Goal: Complete application form: Complete application form

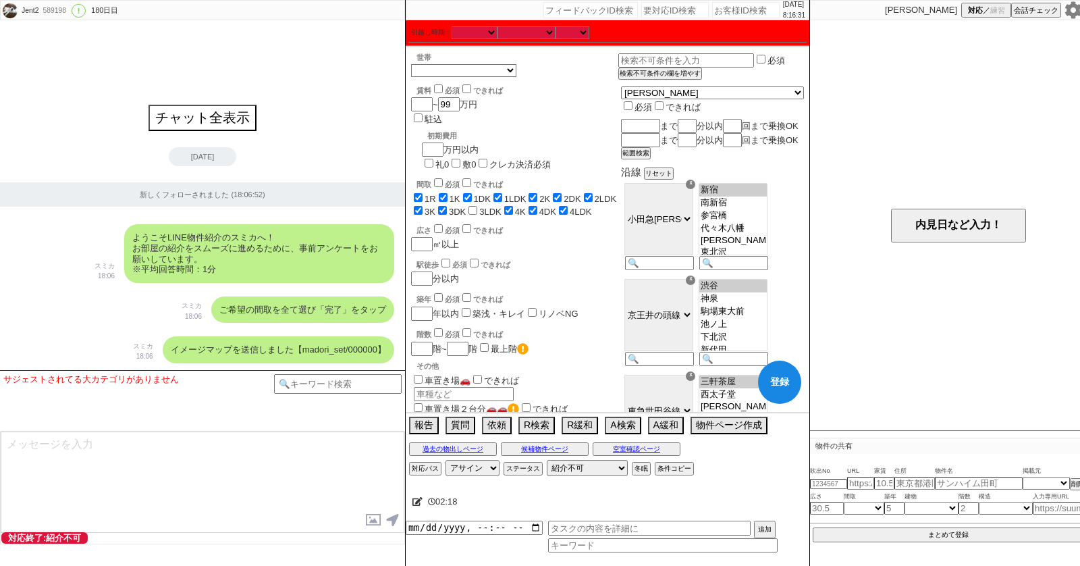
select select "48"
select select "[DATE]"
select select "47"
select select "[DATE]"
select select "55"
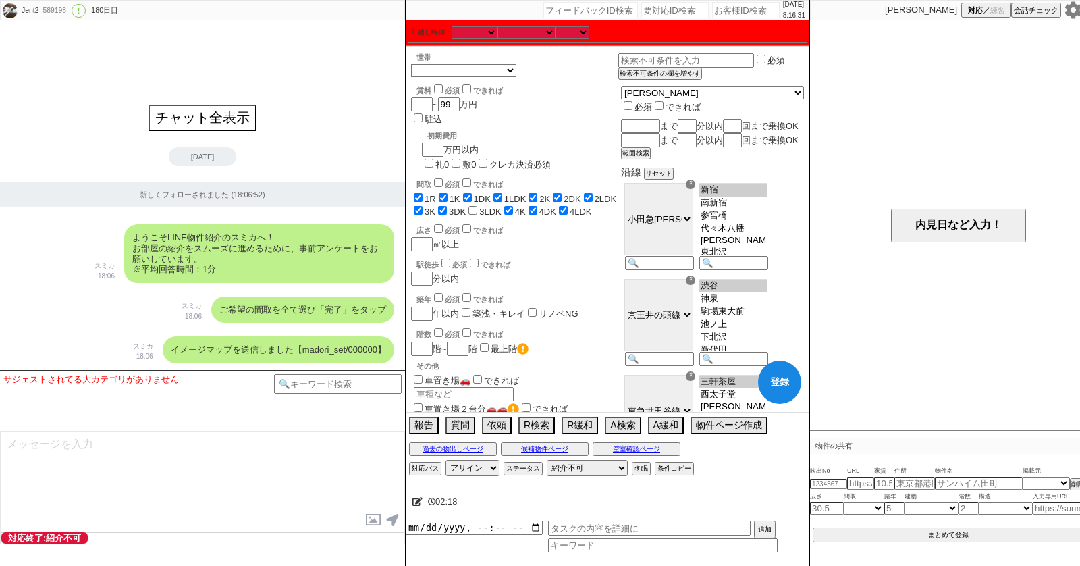
select select "44"
select select "[DATE]"
select select "400"
select select
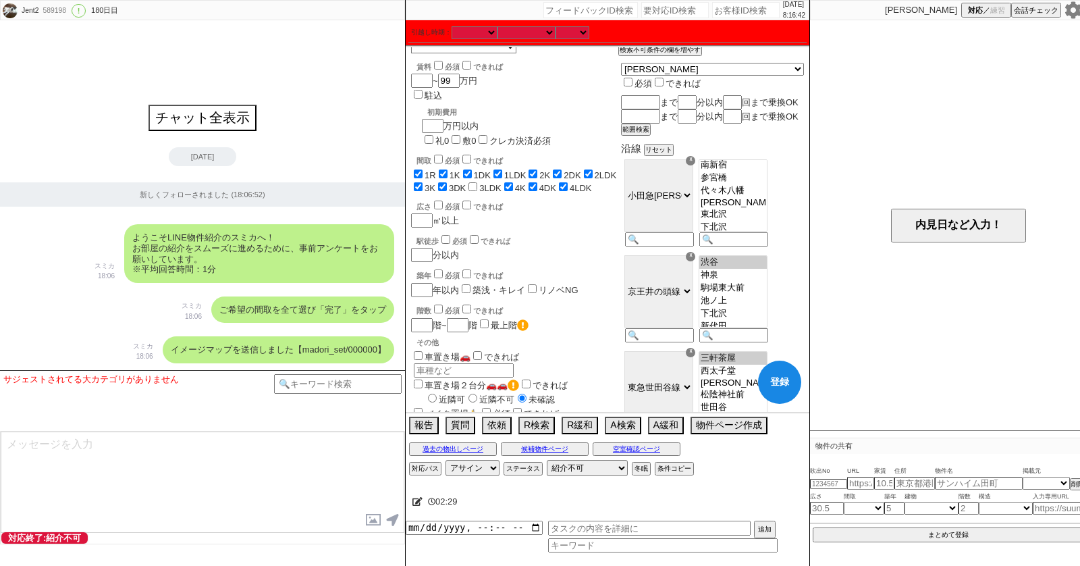
click at [763, 184] on option "参宮橋" at bounding box center [734, 178] width 68 height 13
click at [758, 197] on option "代々木八幡" at bounding box center [734, 190] width 68 height 13
select select "[DATE]"
click at [754, 208] on option "[PERSON_NAME]" at bounding box center [734, 202] width 68 height 11
click at [770, 381] on button "登録" at bounding box center [779, 382] width 43 height 43
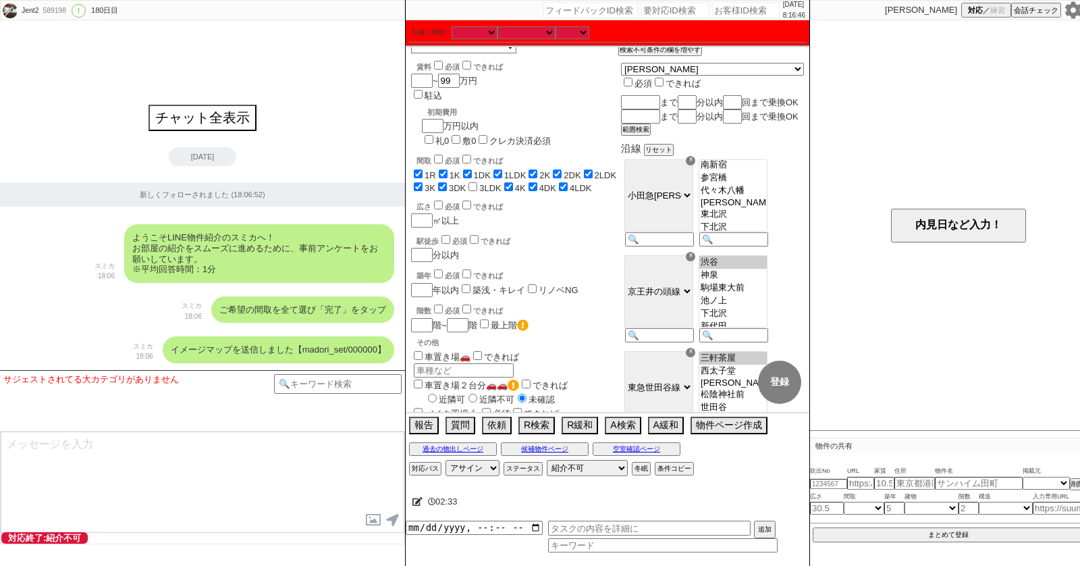
checkbox input "true"
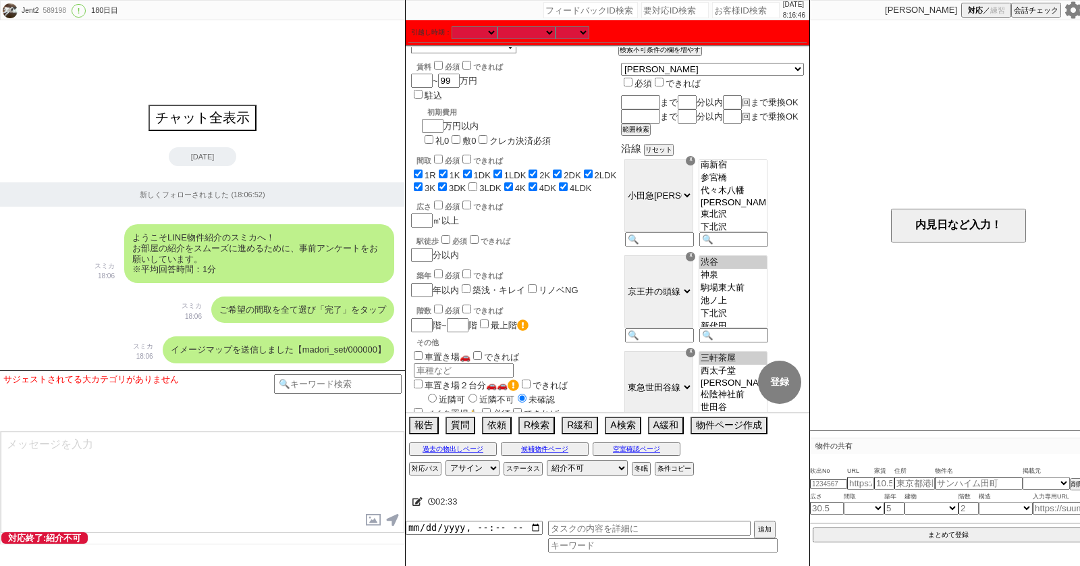
checkbox input "true"
checkbox input "false"
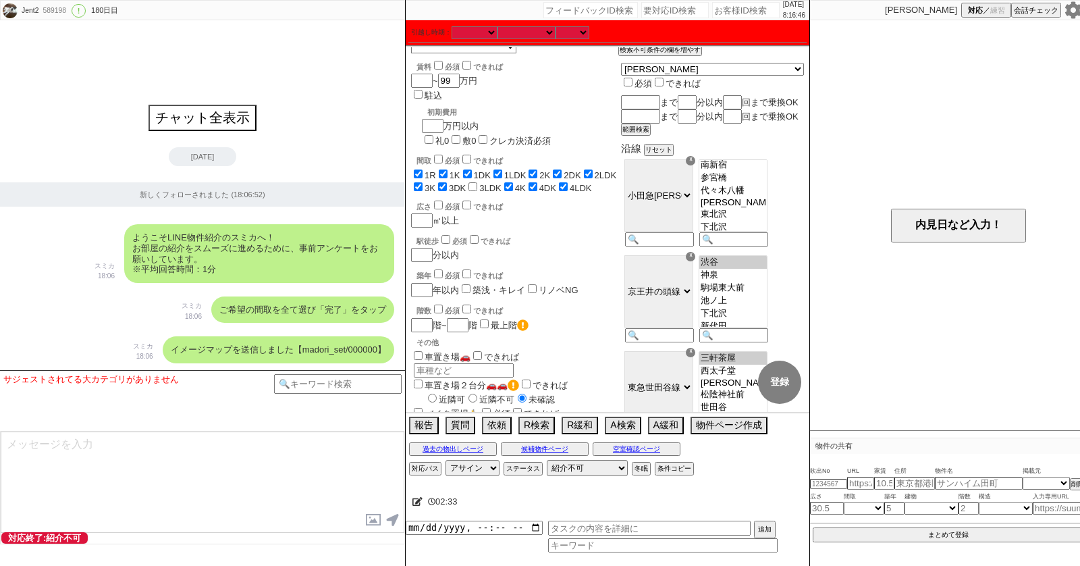
checkbox input "true"
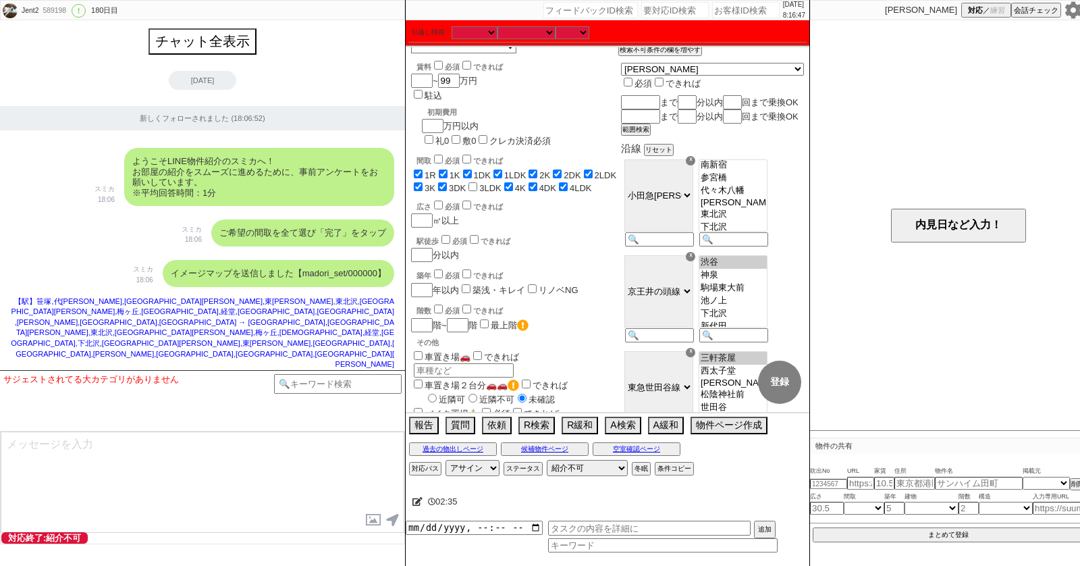
select select "48"
select select "[DATE]"
select select "47"
select select "[DATE]"
select select "55"
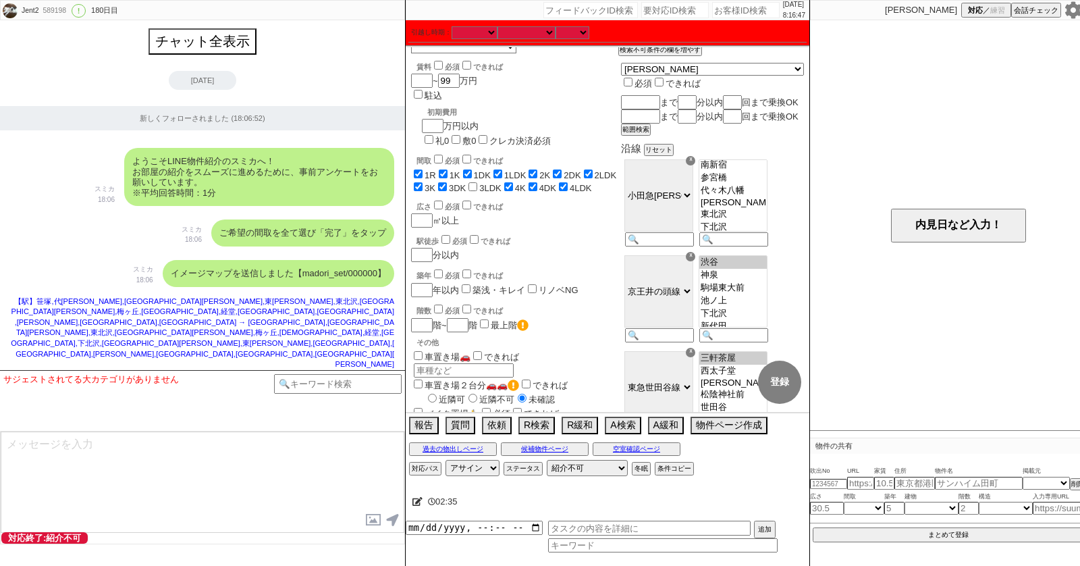
select select "44"
select select "[DATE]"
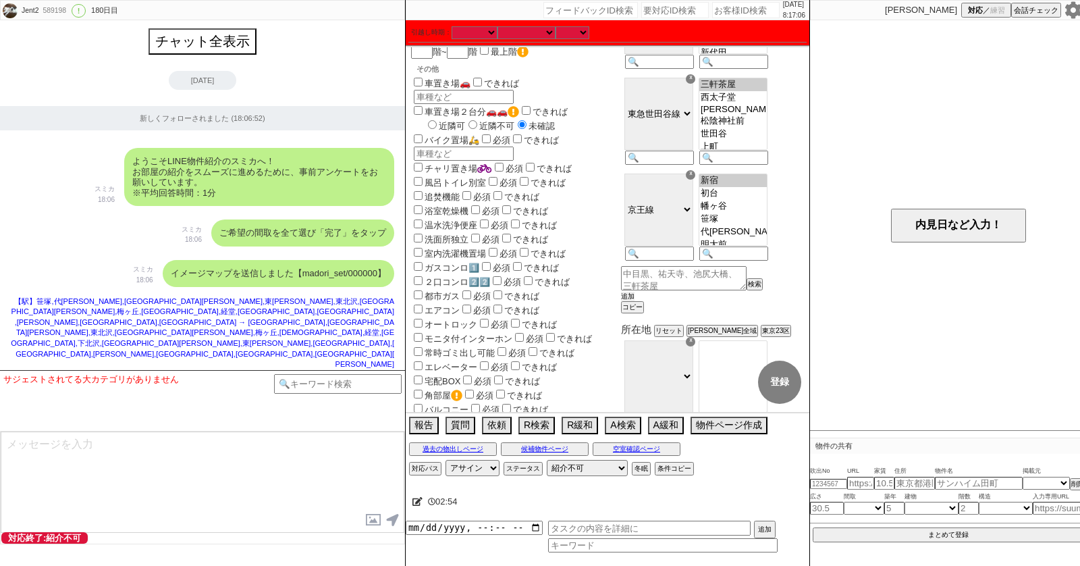
click at [635, 301] on button "追加" at bounding box center [628, 296] width 14 height 9
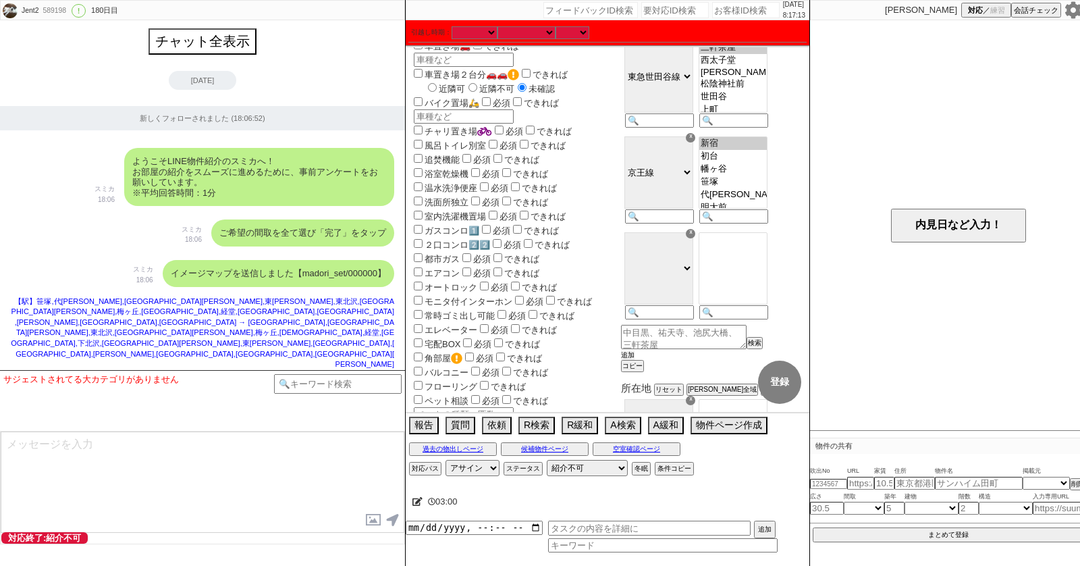
scroll to position [336, 0]
click at [762, 317] on input at bounding box center [733, 311] width 66 height 11
paste input "駒場東大前"
type input "駒場東大前"
select select "47"
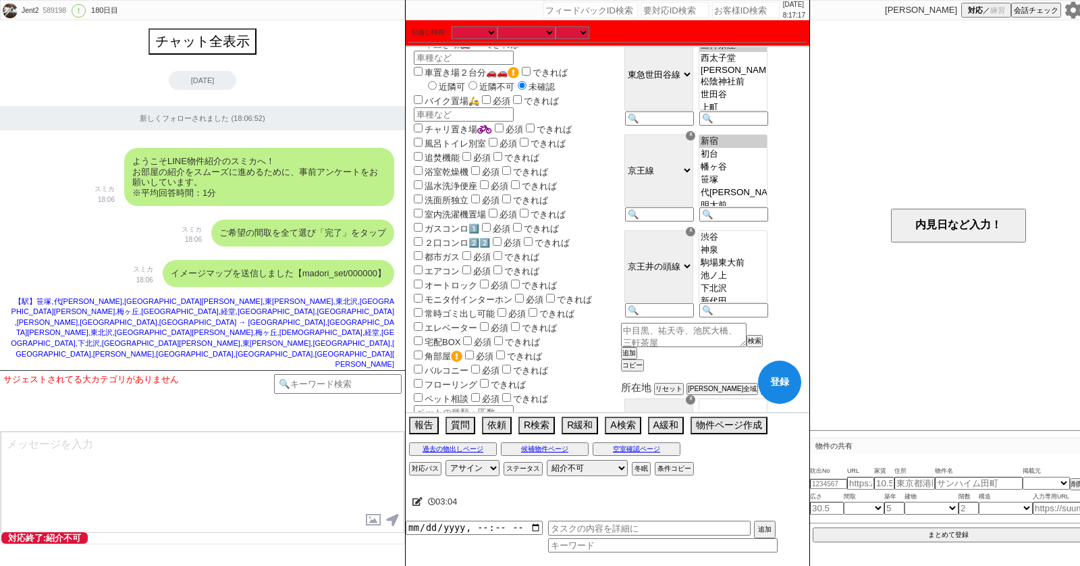
click at [775, 380] on button "登録" at bounding box center [779, 382] width 43 height 43
click at [695, 236] on div "☓" at bounding box center [690, 231] width 9 height 9
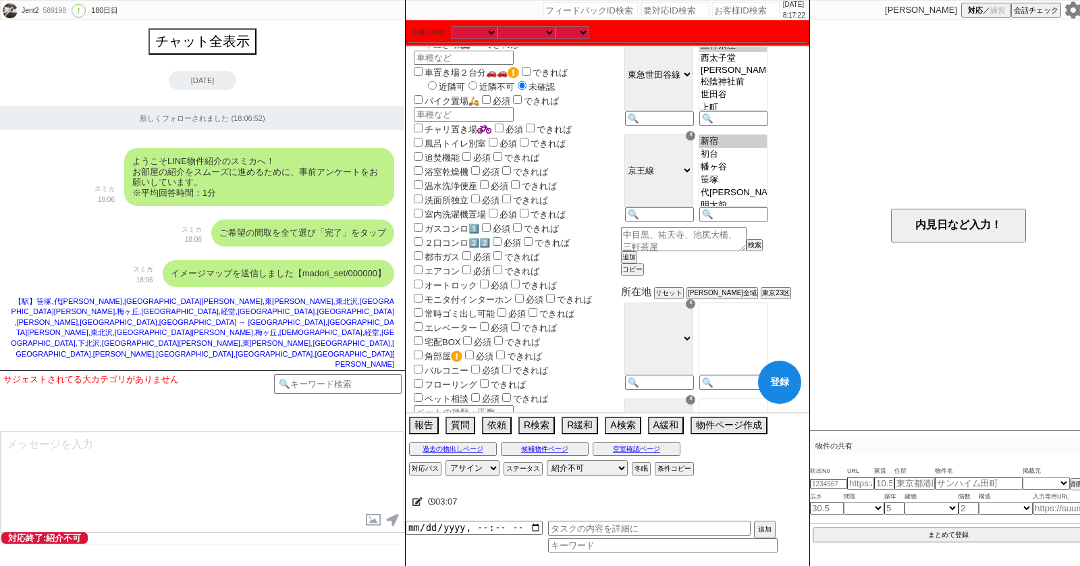
scroll to position [105, 0]
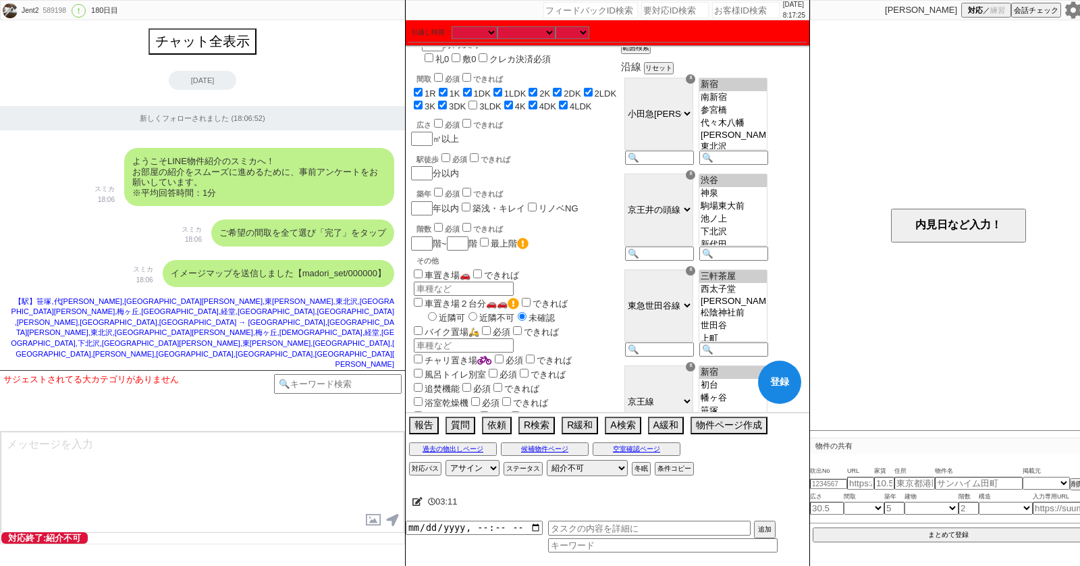
click at [762, 213] on option "駒場東大前" at bounding box center [734, 206] width 68 height 13
select select "[DATE]"
click at [752, 226] on option "池ノ上" at bounding box center [734, 219] width 68 height 13
click at [782, 370] on button "登録" at bounding box center [779, 382] width 43 height 43
checkbox input "true"
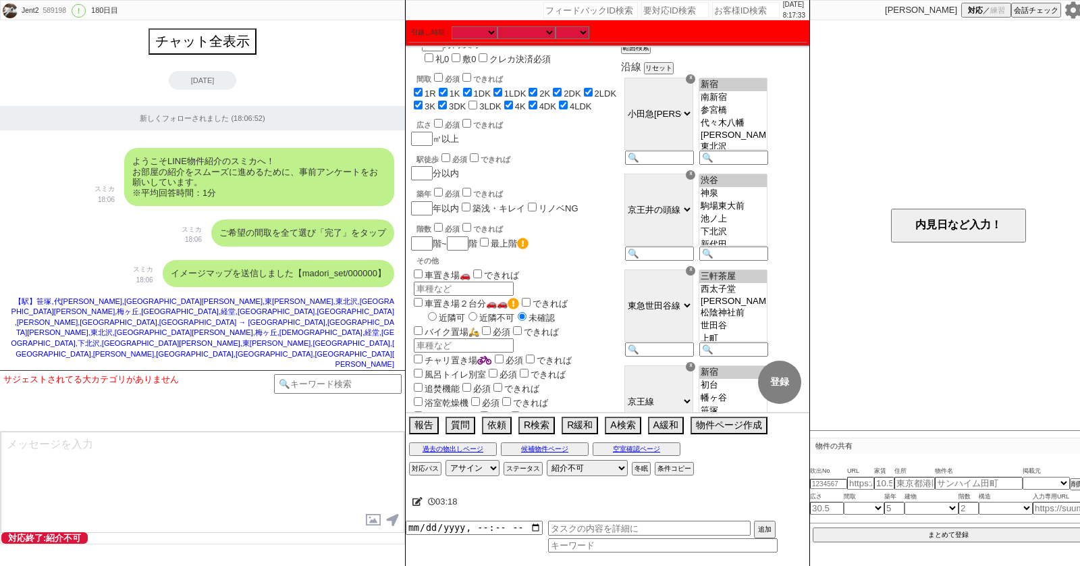
checkbox input "true"
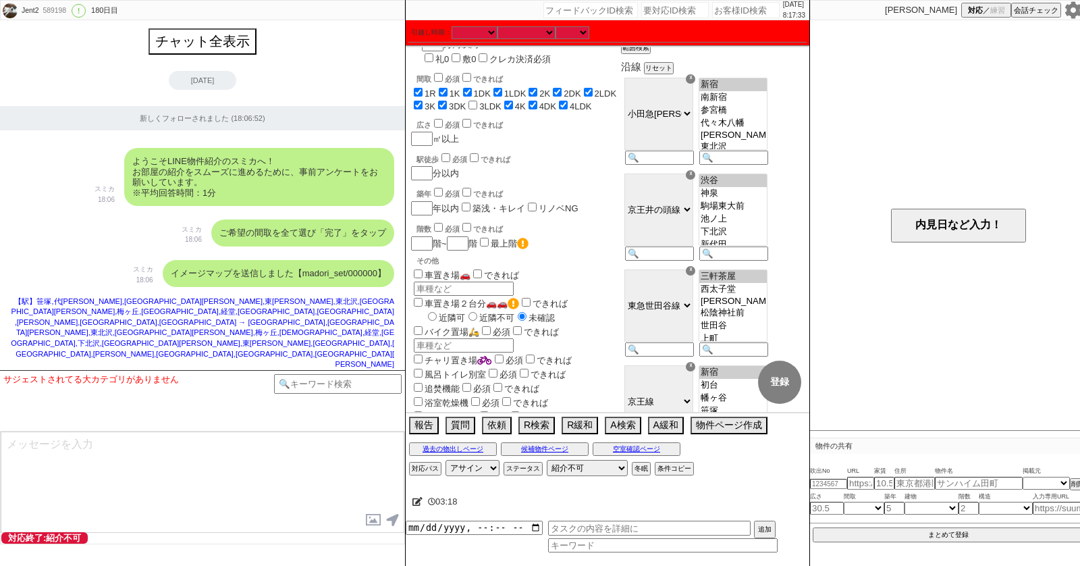
checkbox input "true"
checkbox input "false"
checkbox input "true"
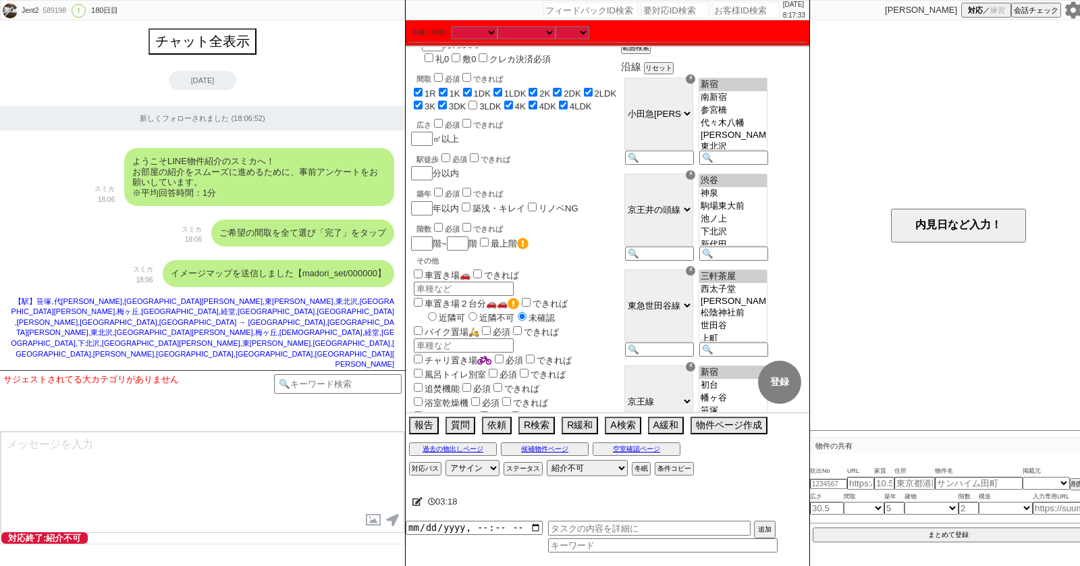
checkbox input "true"
click at [413, 502] on icon at bounding box center [418, 501] width 10 height 9
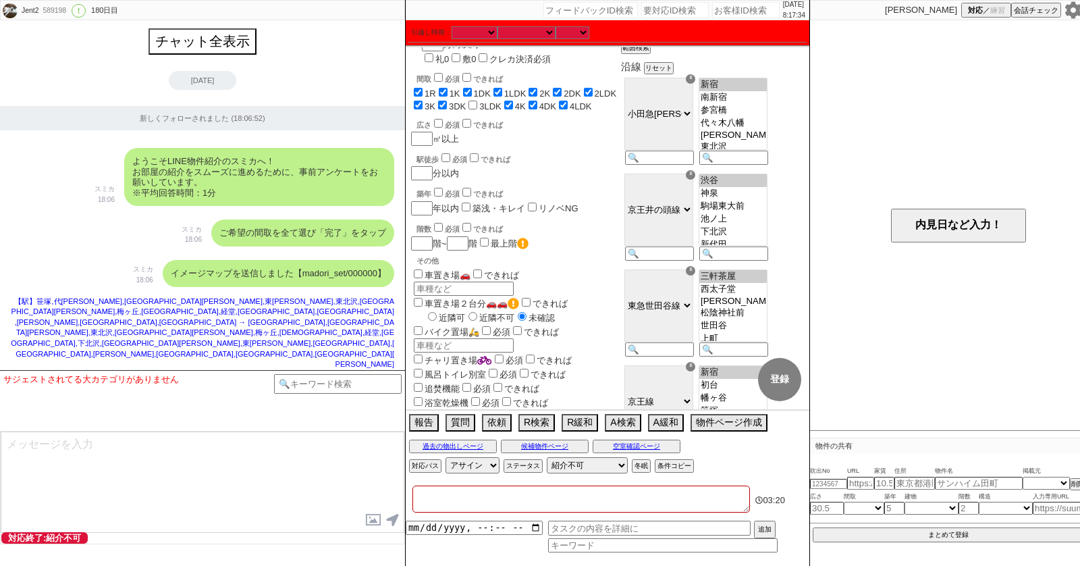
select select "48"
select select "[DATE]"
select select "47"
select select "[DATE]"
select select "55"
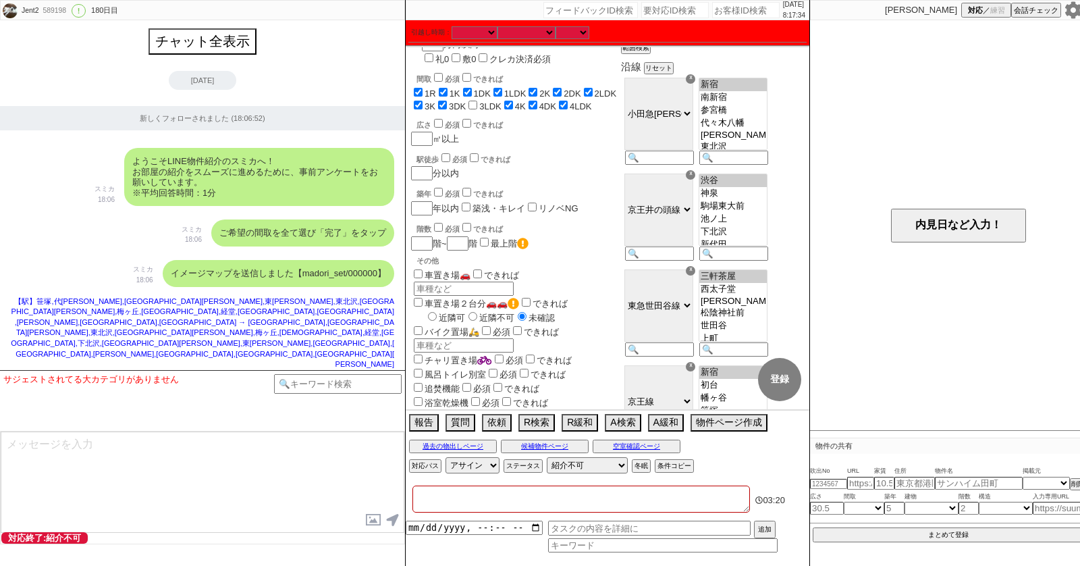
select select "44"
select select "[DATE]"
click at [438, 488] on textarea at bounding box center [582, 498] width 338 height 27
paste textarea "アエラス下北沢店"
checkbox input "true"
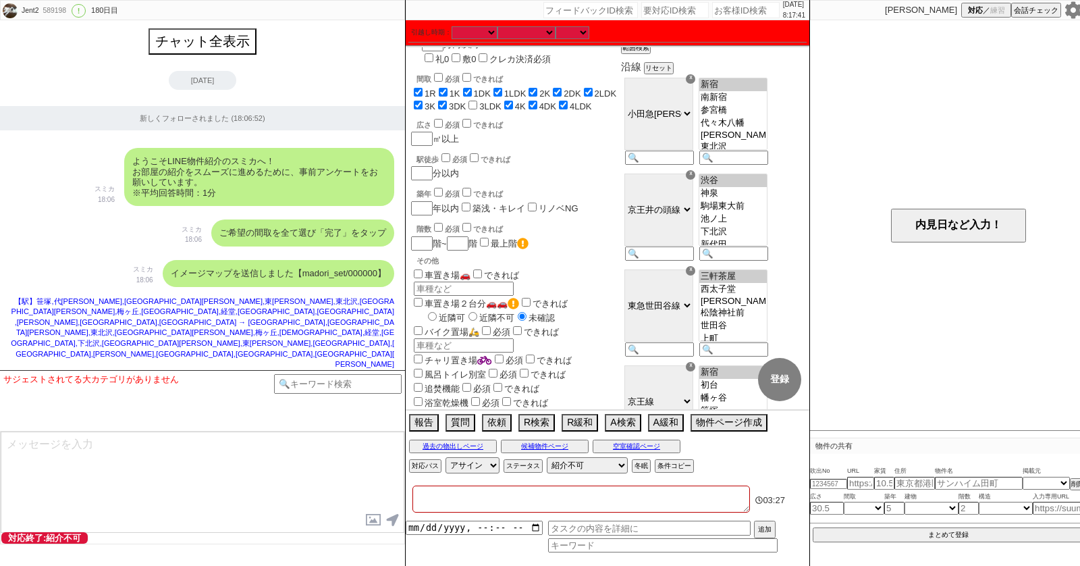
checkbox input "true"
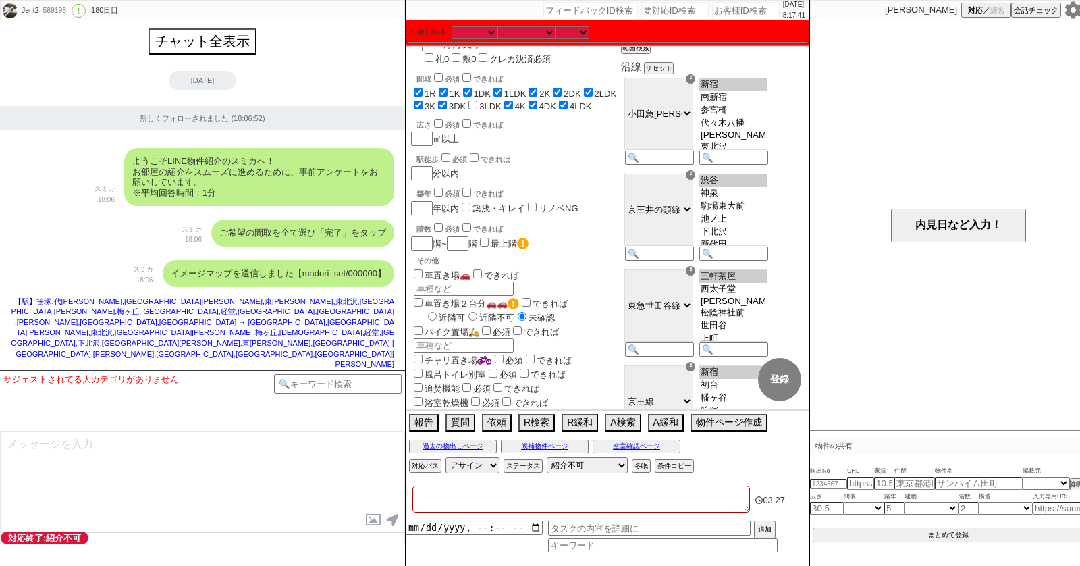
checkbox input "true"
checkbox input "false"
checkbox input "true"
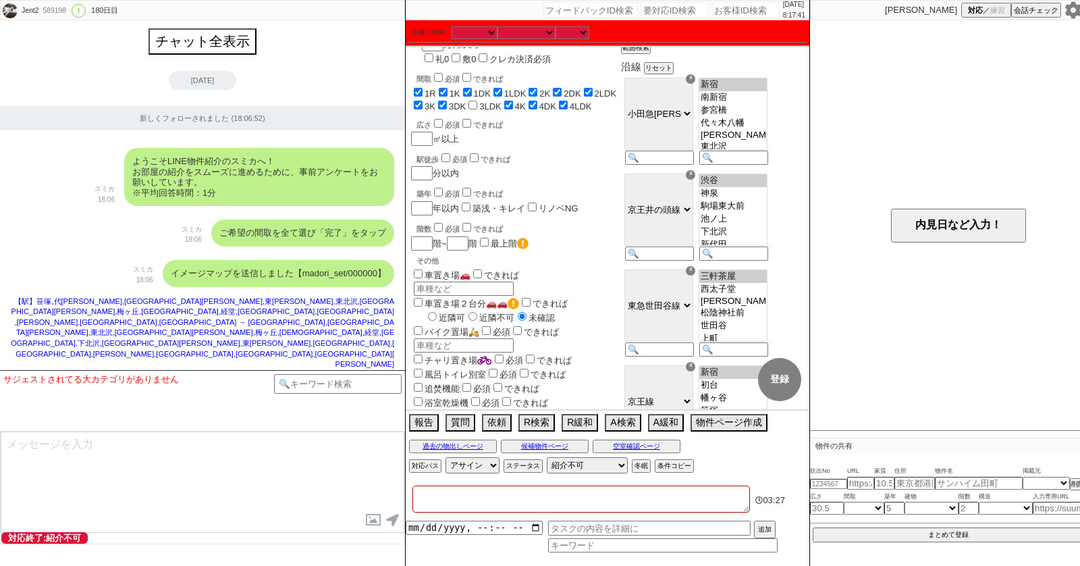
checkbox input "true"
type textarea "アエラス下北沢店"
click at [84, 221] on div "ご希望の間取を全て選び「完了」をタップ スミカ 18:06" at bounding box center [202, 233] width 405 height 41
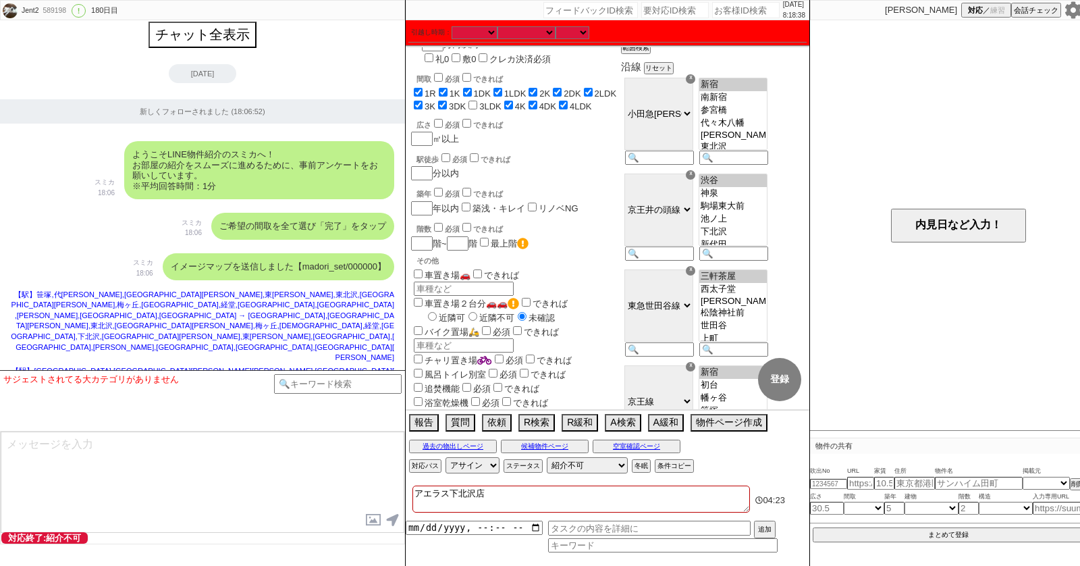
paste input "549775"
type input "549775"
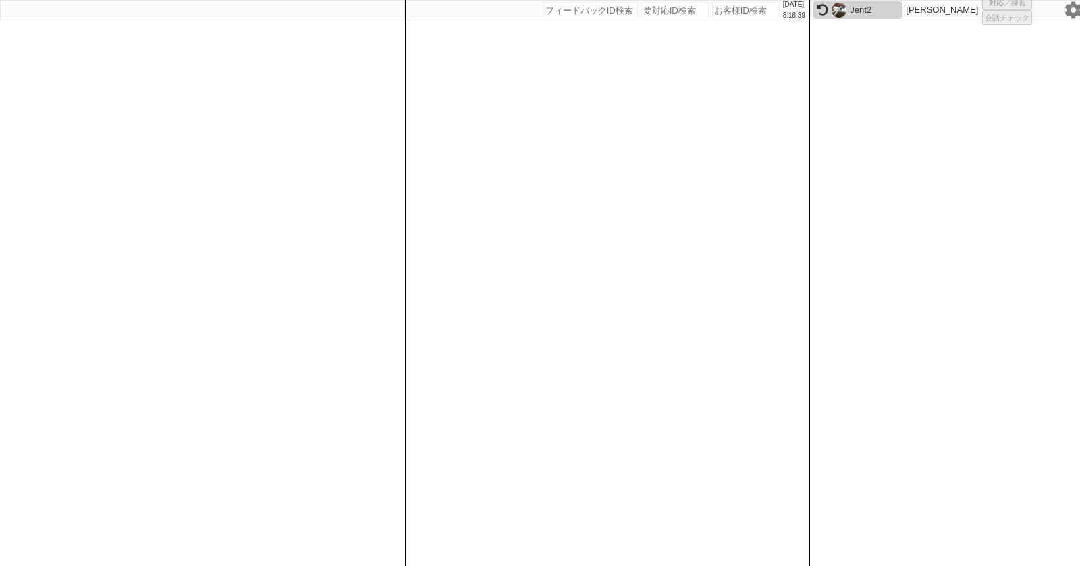
select select "400"
select select
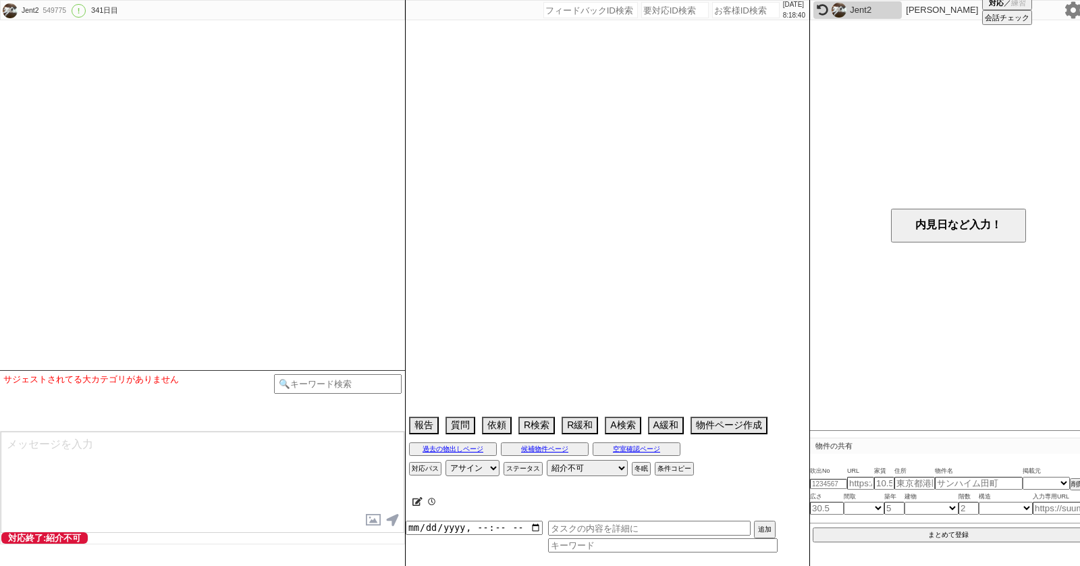
select select "0"
select select "11"
select select "128"
select select "43"
select select "22"
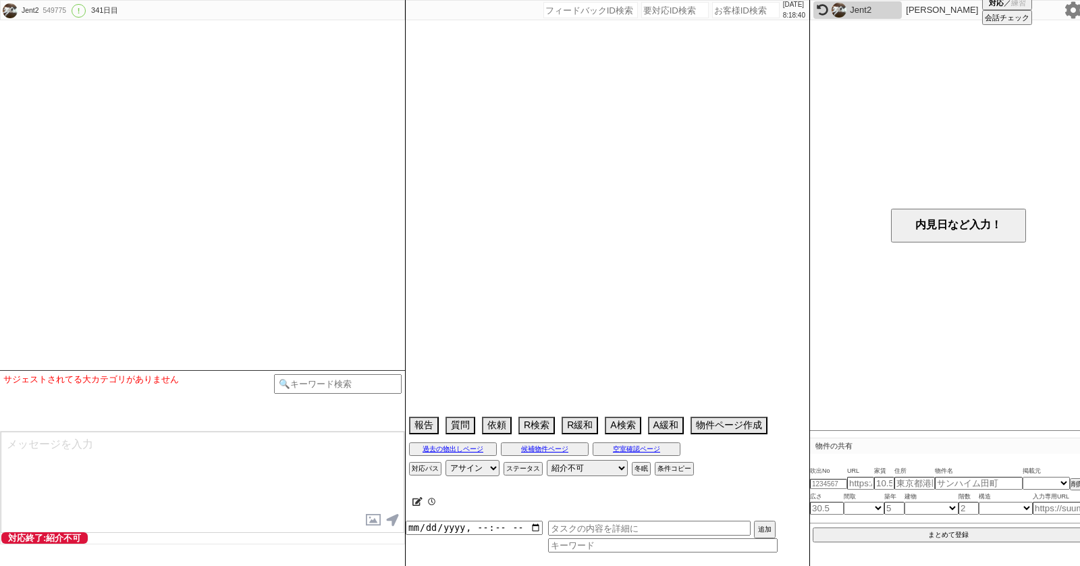
select select "704"
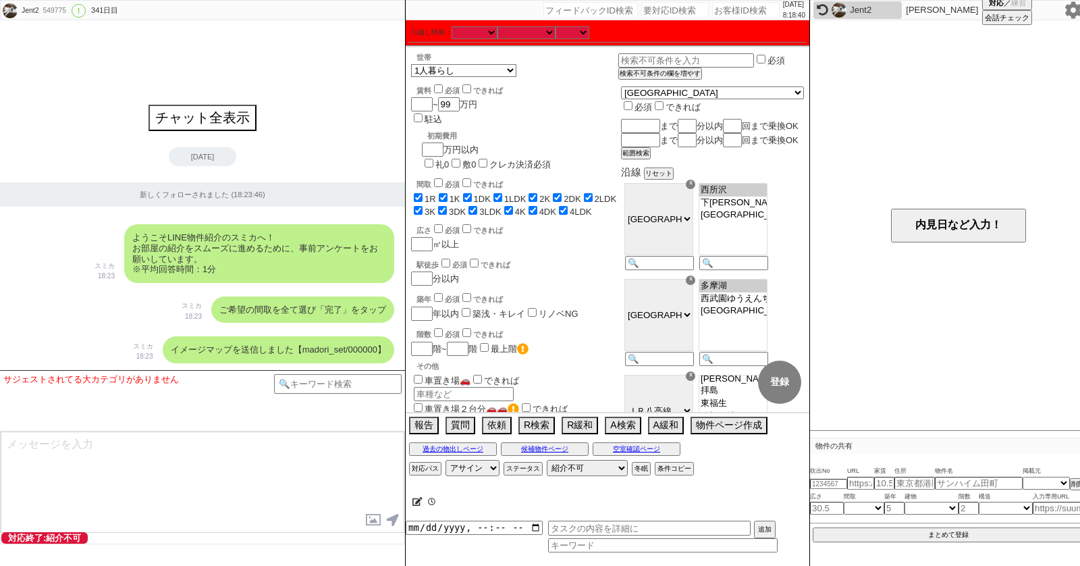
scroll to position [42, 0]
click at [419, 496] on div at bounding box center [418, 501] width 10 height 11
click at [418, 496] on div at bounding box center [418, 501] width 10 height 11
click at [415, 500] on icon at bounding box center [418, 501] width 10 height 9
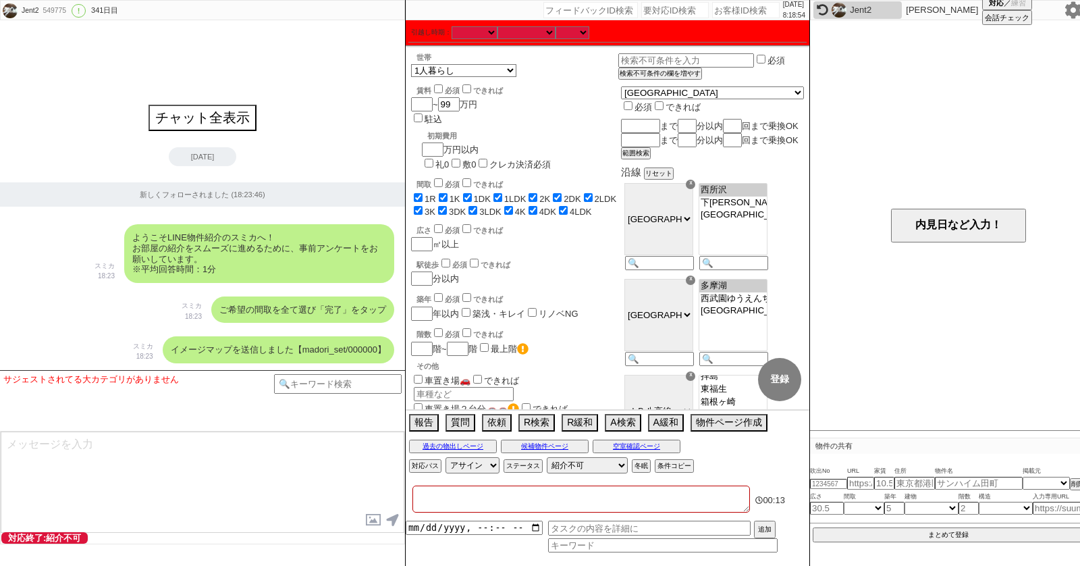
click at [442, 489] on textarea at bounding box center [582, 498] width 338 height 27
paste textarea "アエラス所沢店"
type textarea "アエラス所沢店"
checkbox input "true"
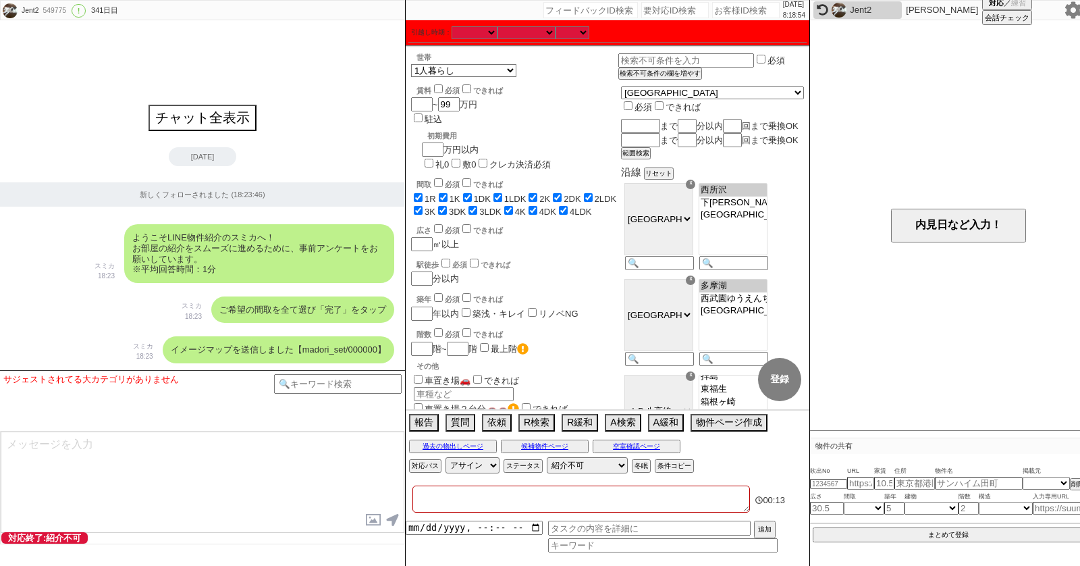
checkbox input "true"
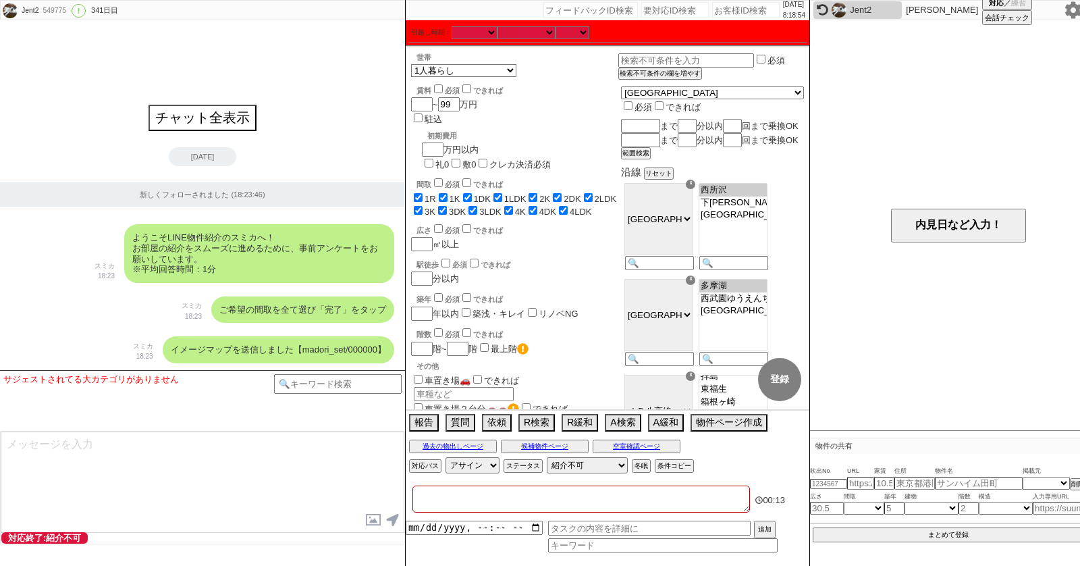
checkbox input "true"
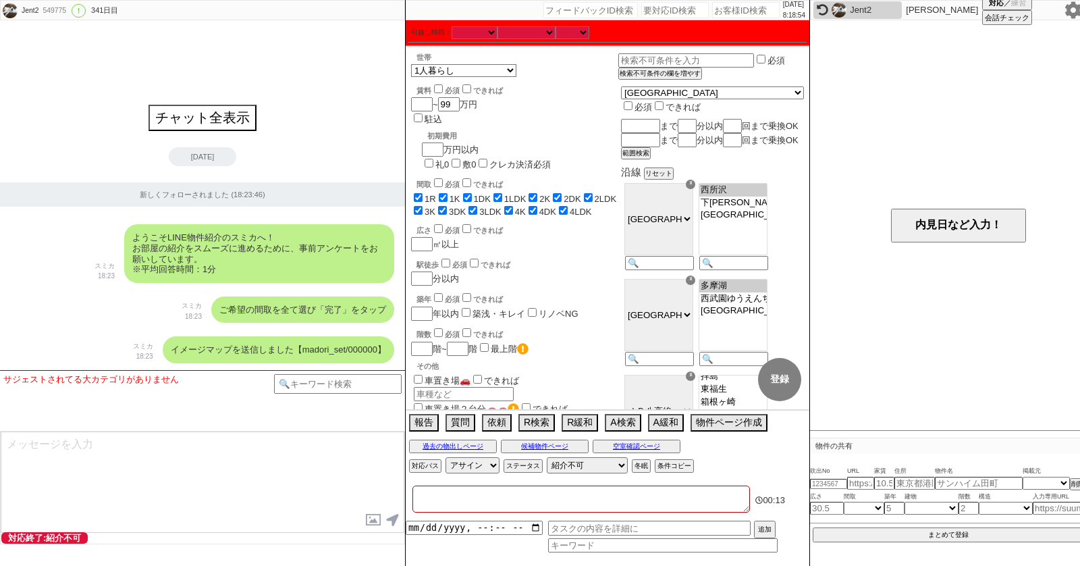
checkbox input "true"
type textarea "アエラス所沢店"
click at [206, 367] on div "イメージマップを送信しました【madori_set/000000】 スミカ 18:23" at bounding box center [202, 350] width 405 height 41
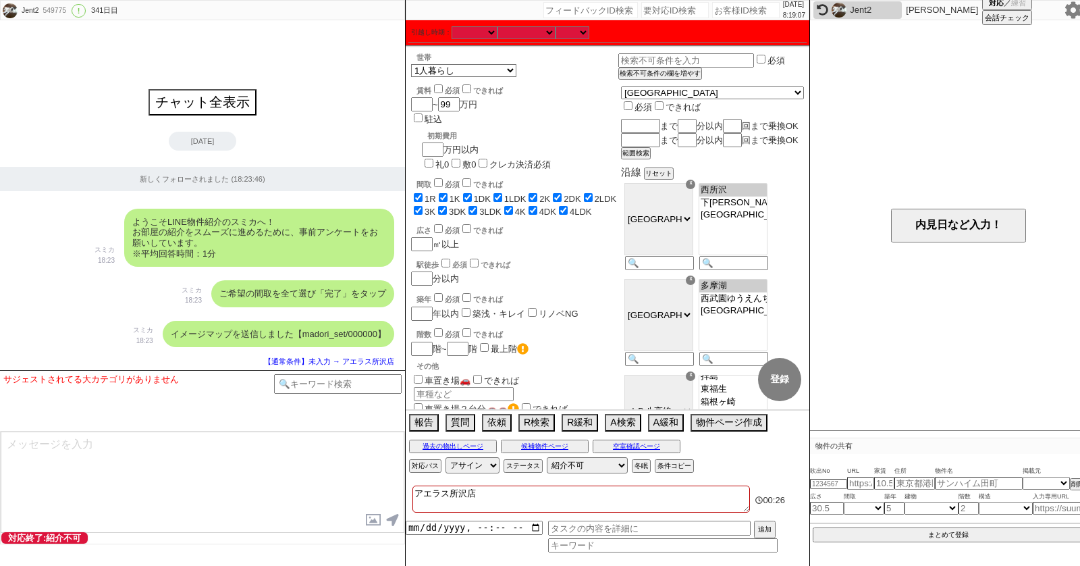
scroll to position [218, 0]
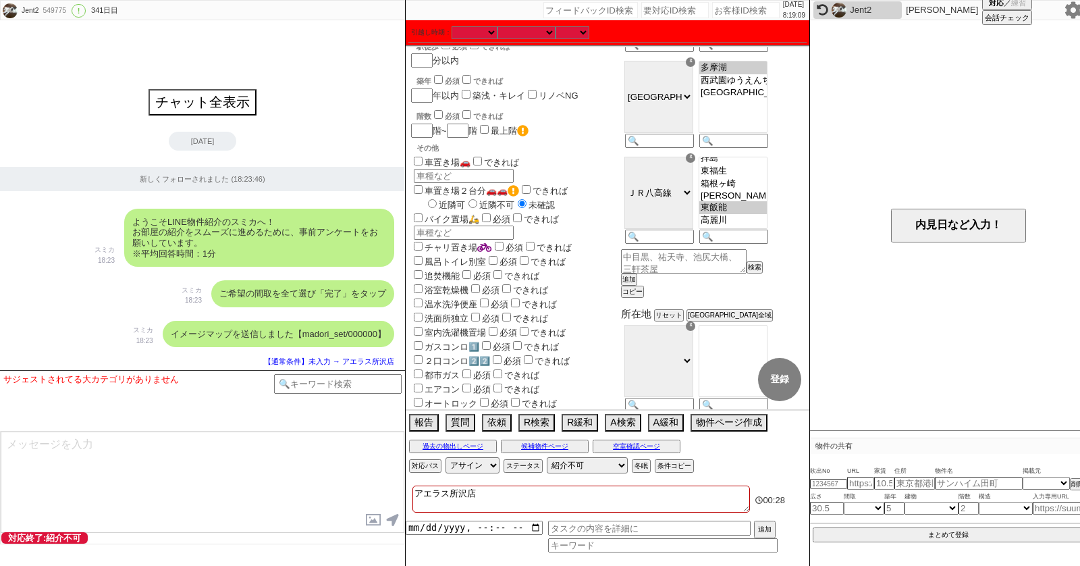
select select "703"
click at [767, 201] on option "[PERSON_NAME]" at bounding box center [734, 195] width 68 height 11
click at [787, 365] on button "登録" at bounding box center [779, 379] width 43 height 43
checkbox input "true"
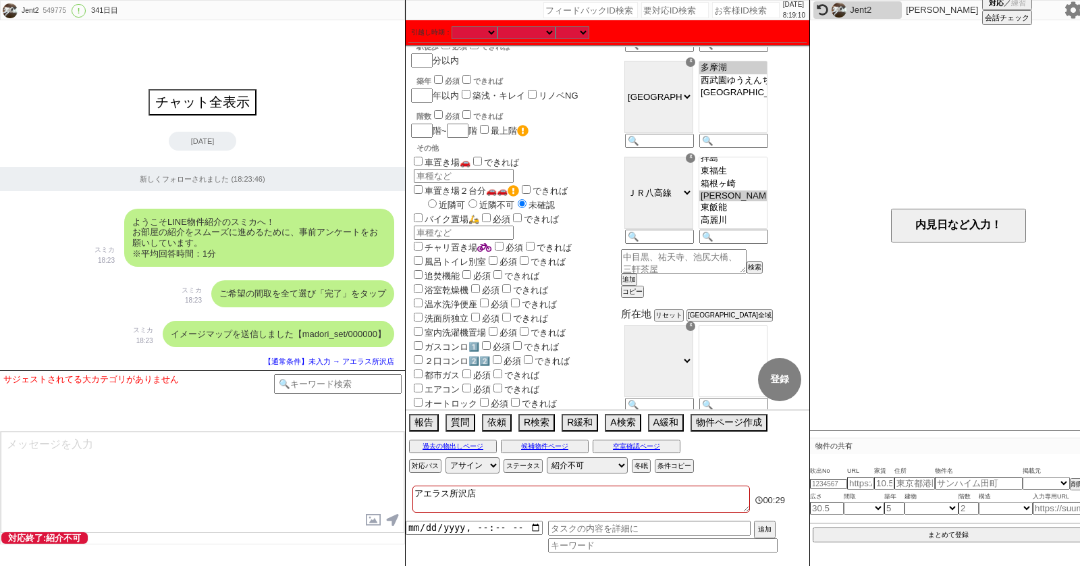
checkbox input "true"
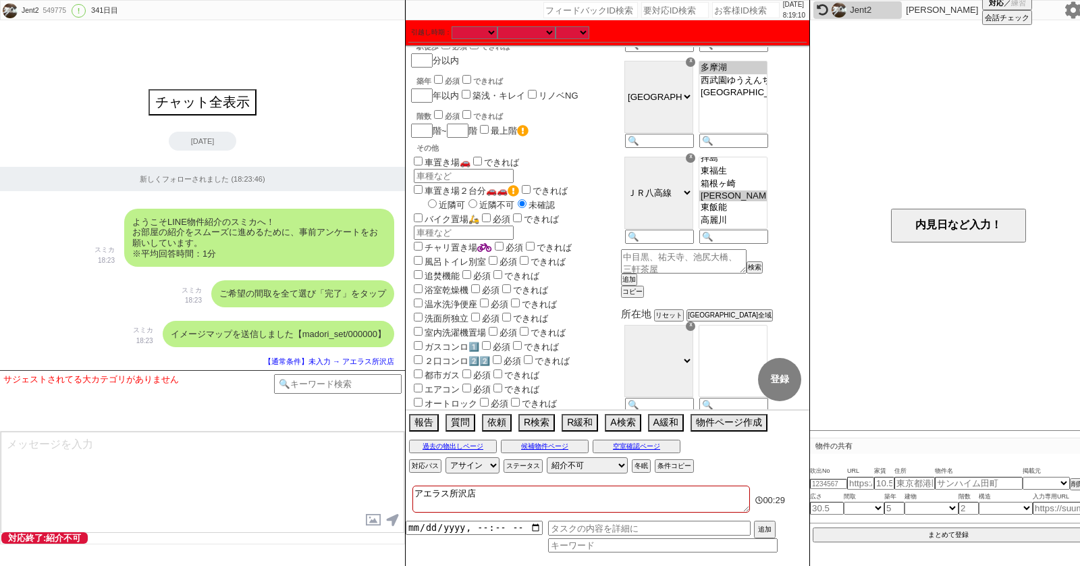
checkbox input "true"
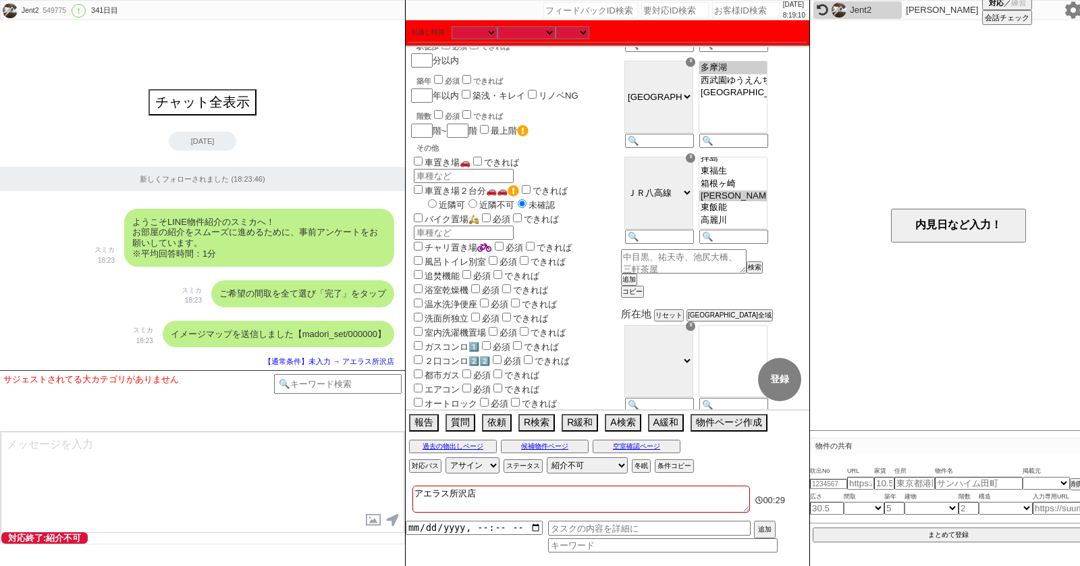
checkbox input "true"
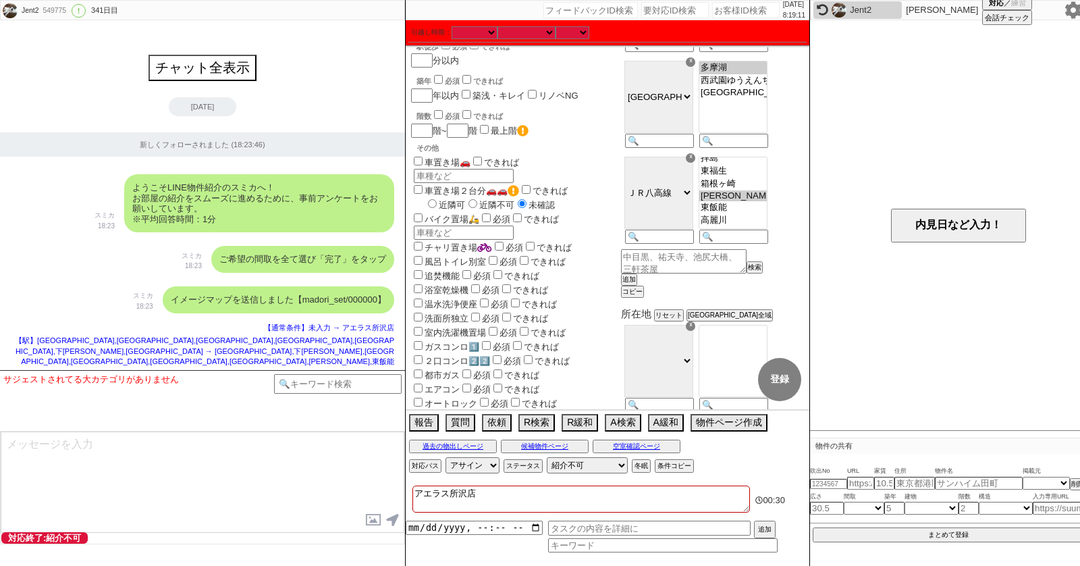
select select "128"
select select "43"
select select "22"
select select "703"
